Goal: Information Seeking & Learning: Learn about a topic

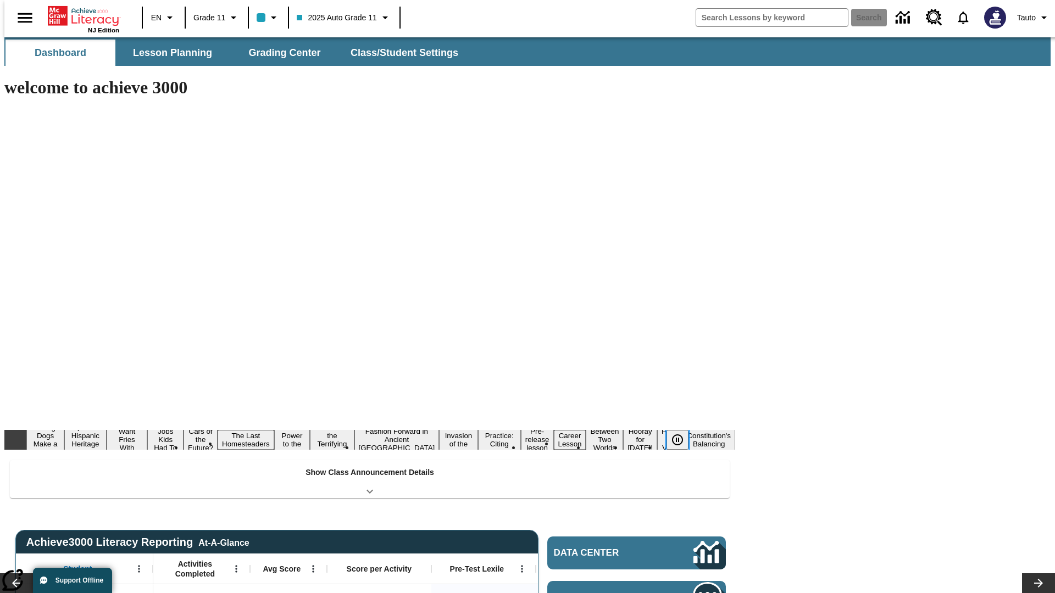
click at [682, 434] on icon "Pause" at bounding box center [677, 440] width 13 height 13
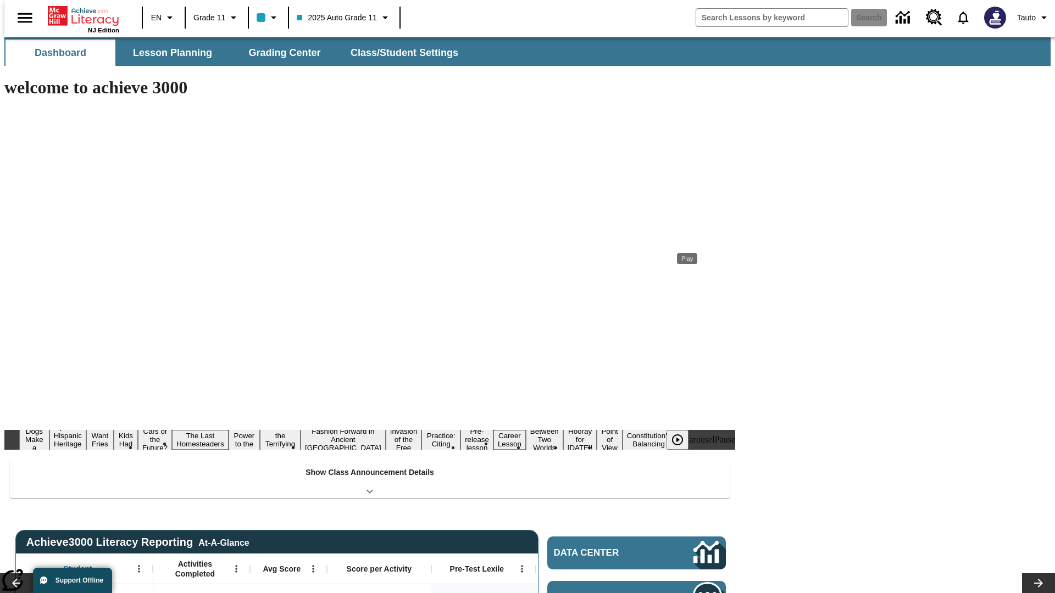
click at [49, 418] on button "Diving Dogs Make a Splash" at bounding box center [34, 439] width 30 height 43
